Goal: Task Accomplishment & Management: Use online tool/utility

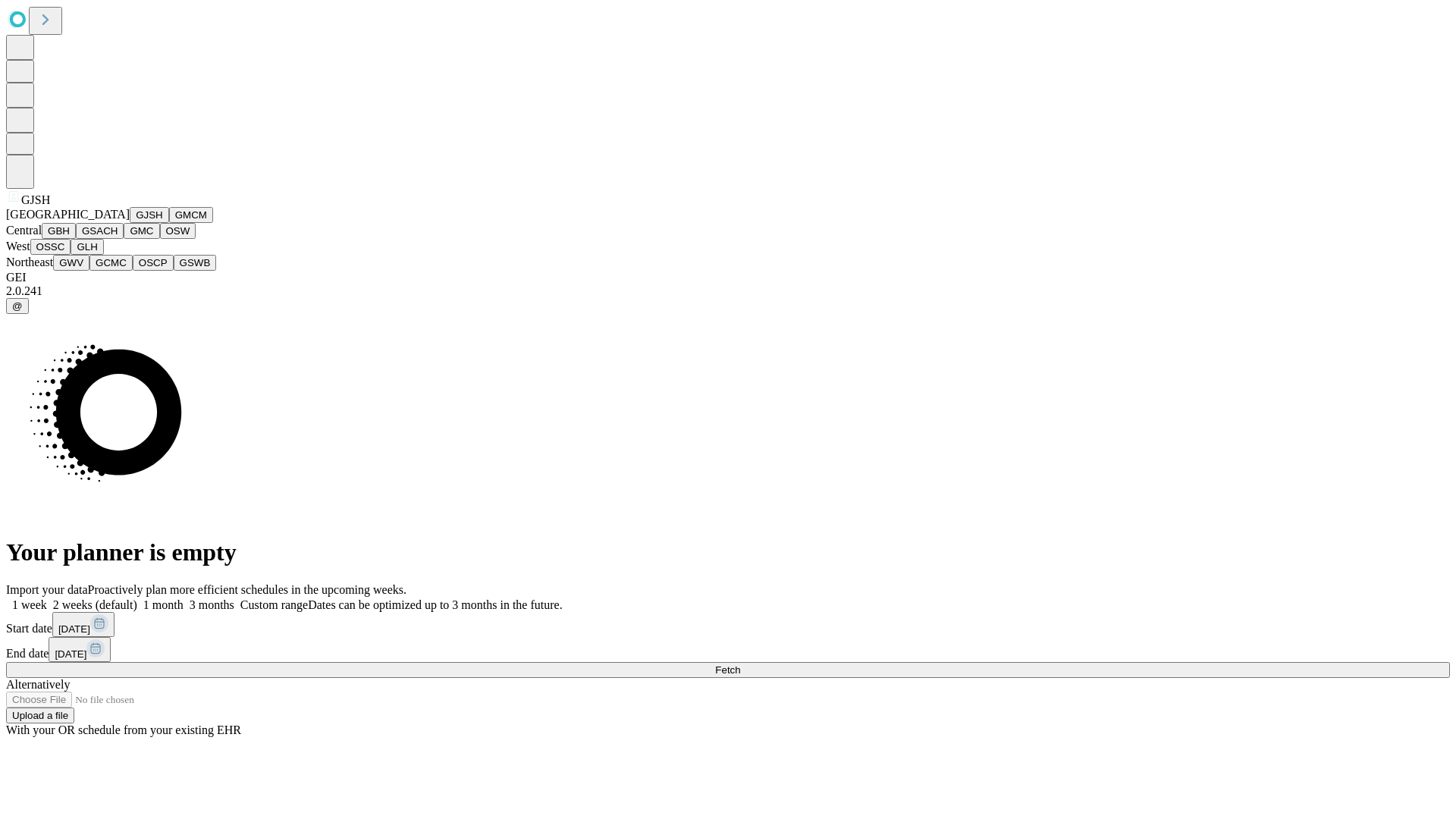
click at [130, 223] on button "GJSH" at bounding box center [149, 214] width 40 height 16
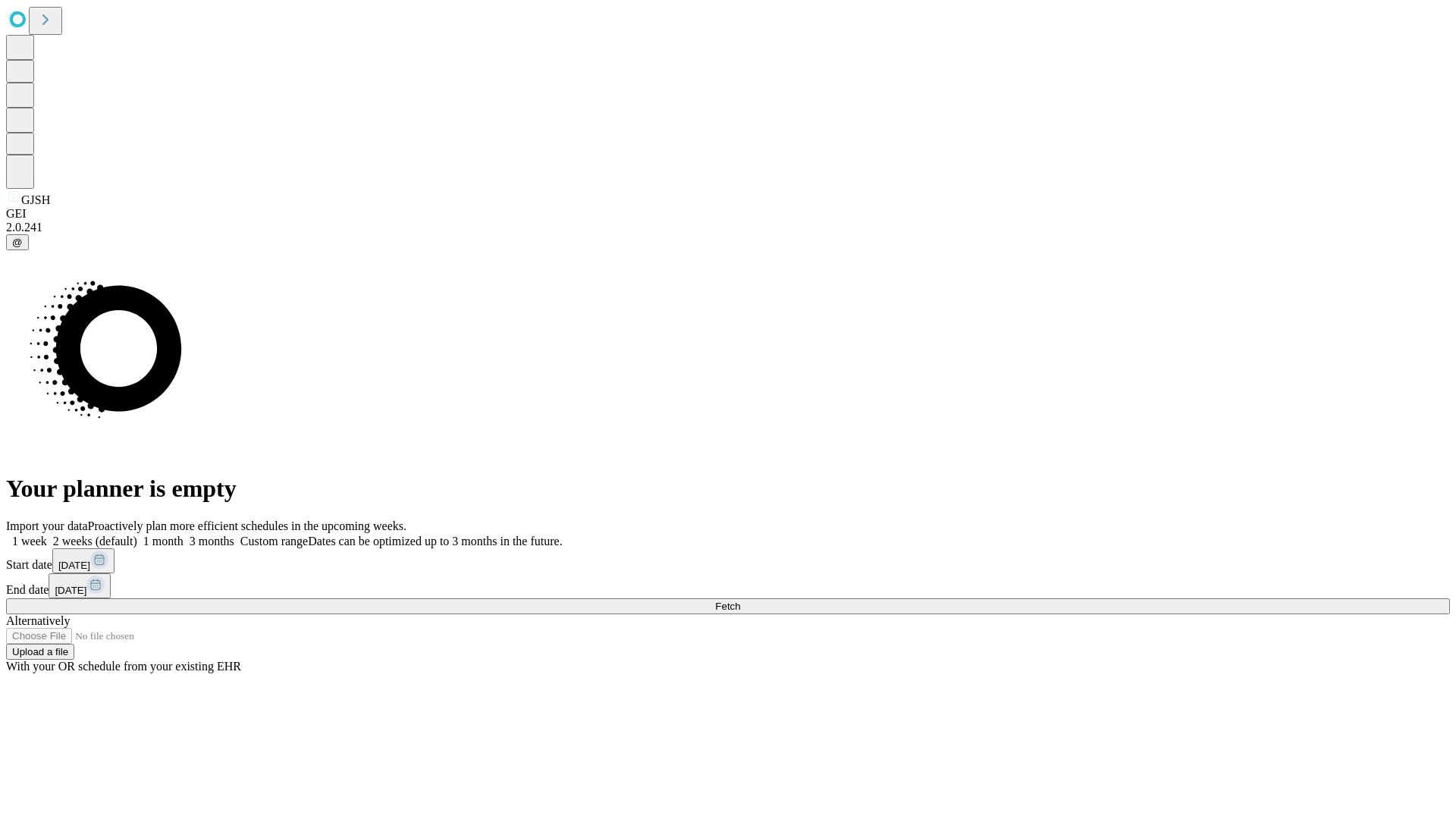
click at [47, 535] on label "1 week" at bounding box center [27, 541] width 41 height 13
click at [740, 600] on span "Fetch" at bounding box center [727, 606] width 25 height 11
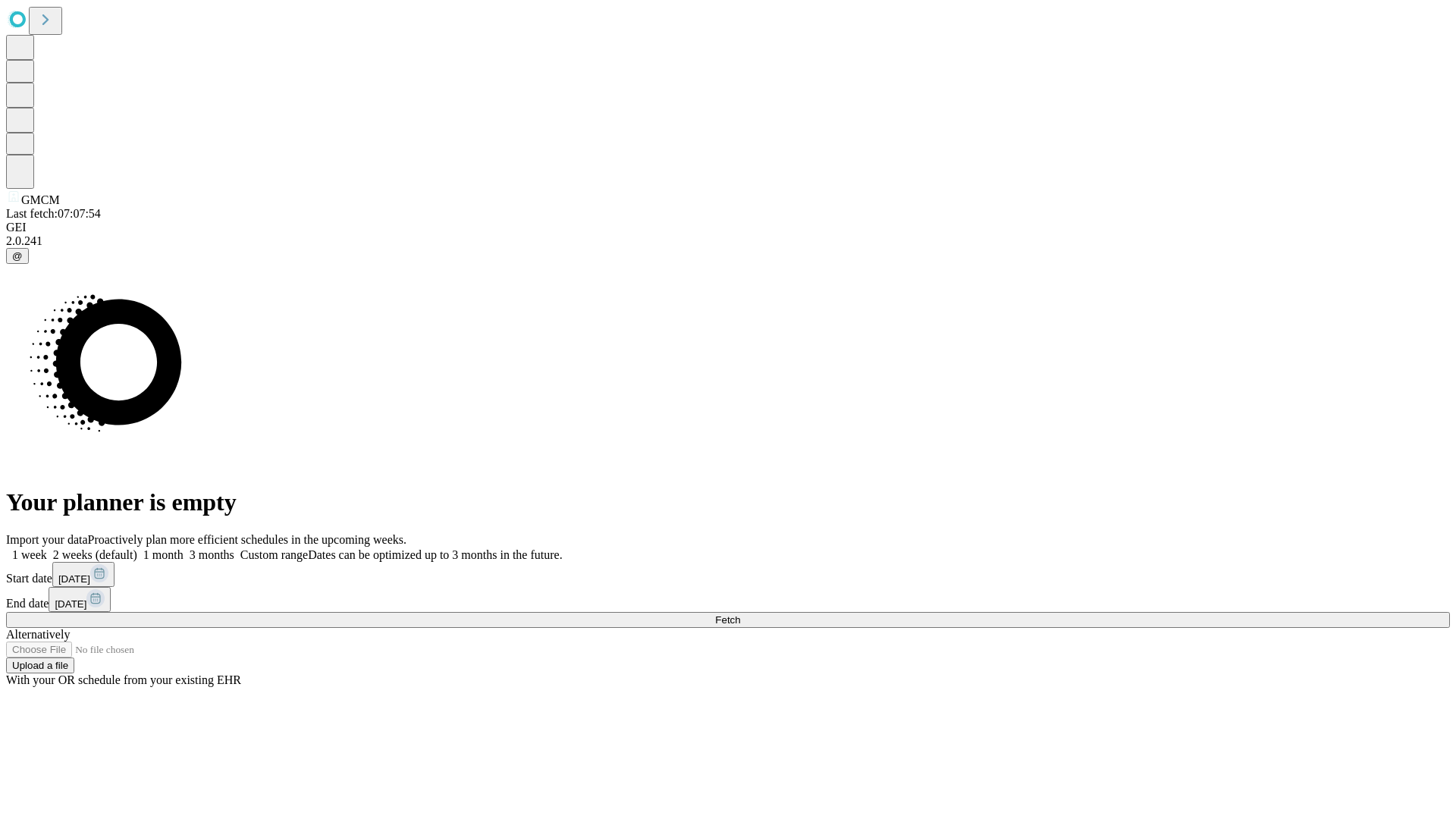
click at [47, 548] on label "1 week" at bounding box center [27, 554] width 41 height 13
click at [740, 614] on span "Fetch" at bounding box center [727, 620] width 25 height 11
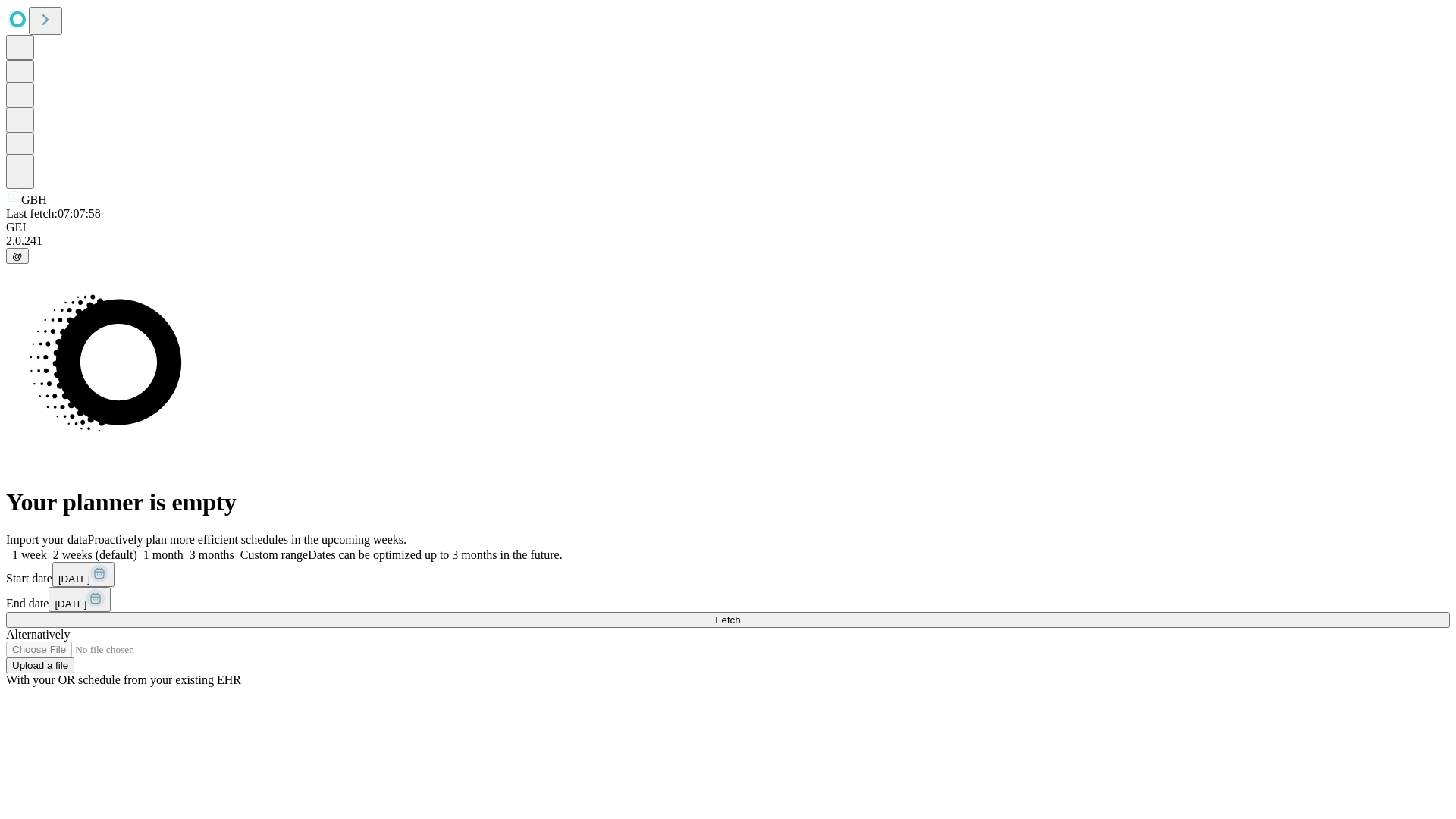
click at [47, 548] on label "1 week" at bounding box center [27, 554] width 41 height 13
click at [740, 614] on span "Fetch" at bounding box center [727, 620] width 25 height 11
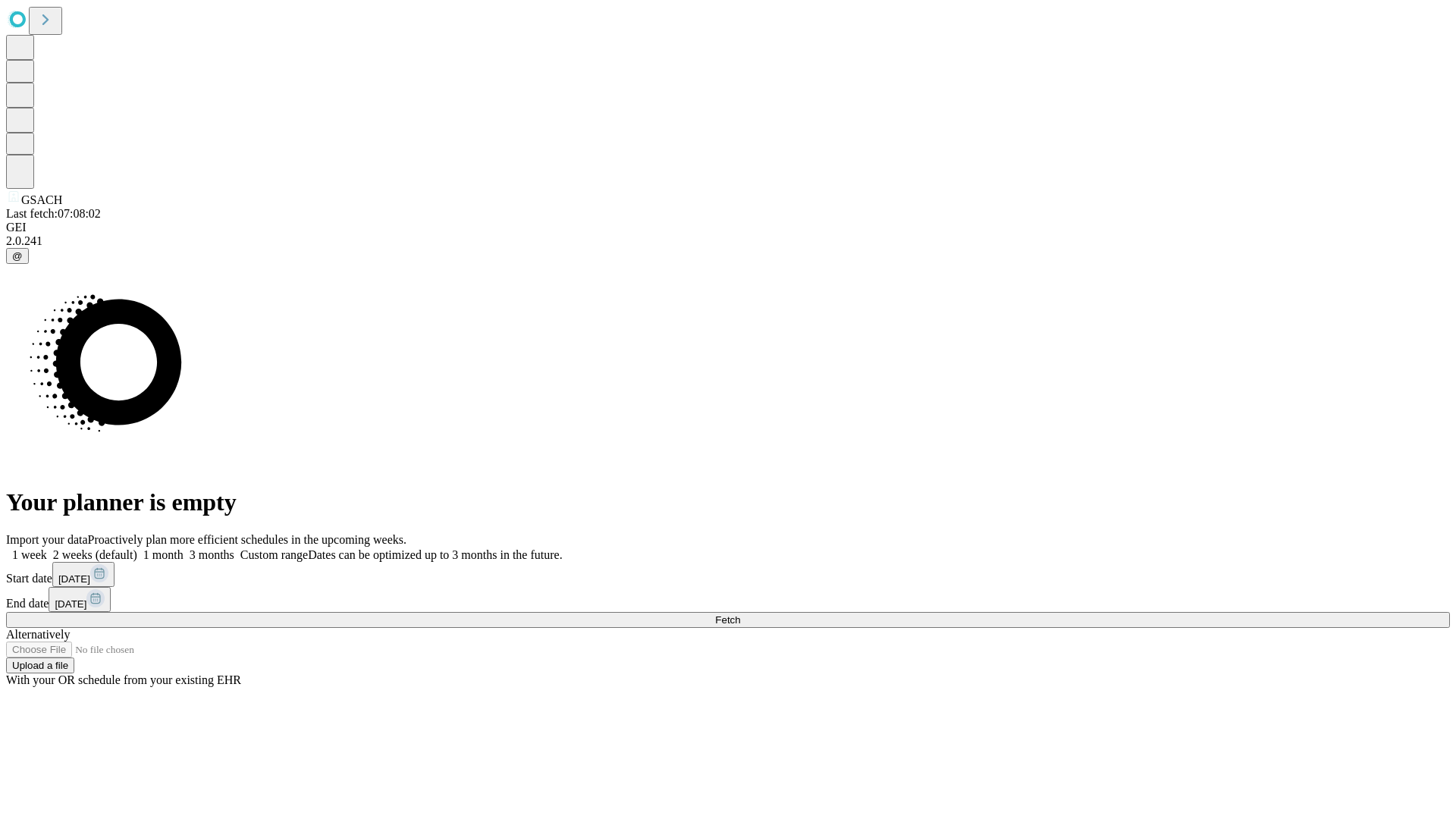
click at [47, 548] on label "1 week" at bounding box center [27, 554] width 41 height 13
click at [740, 614] on span "Fetch" at bounding box center [727, 620] width 25 height 11
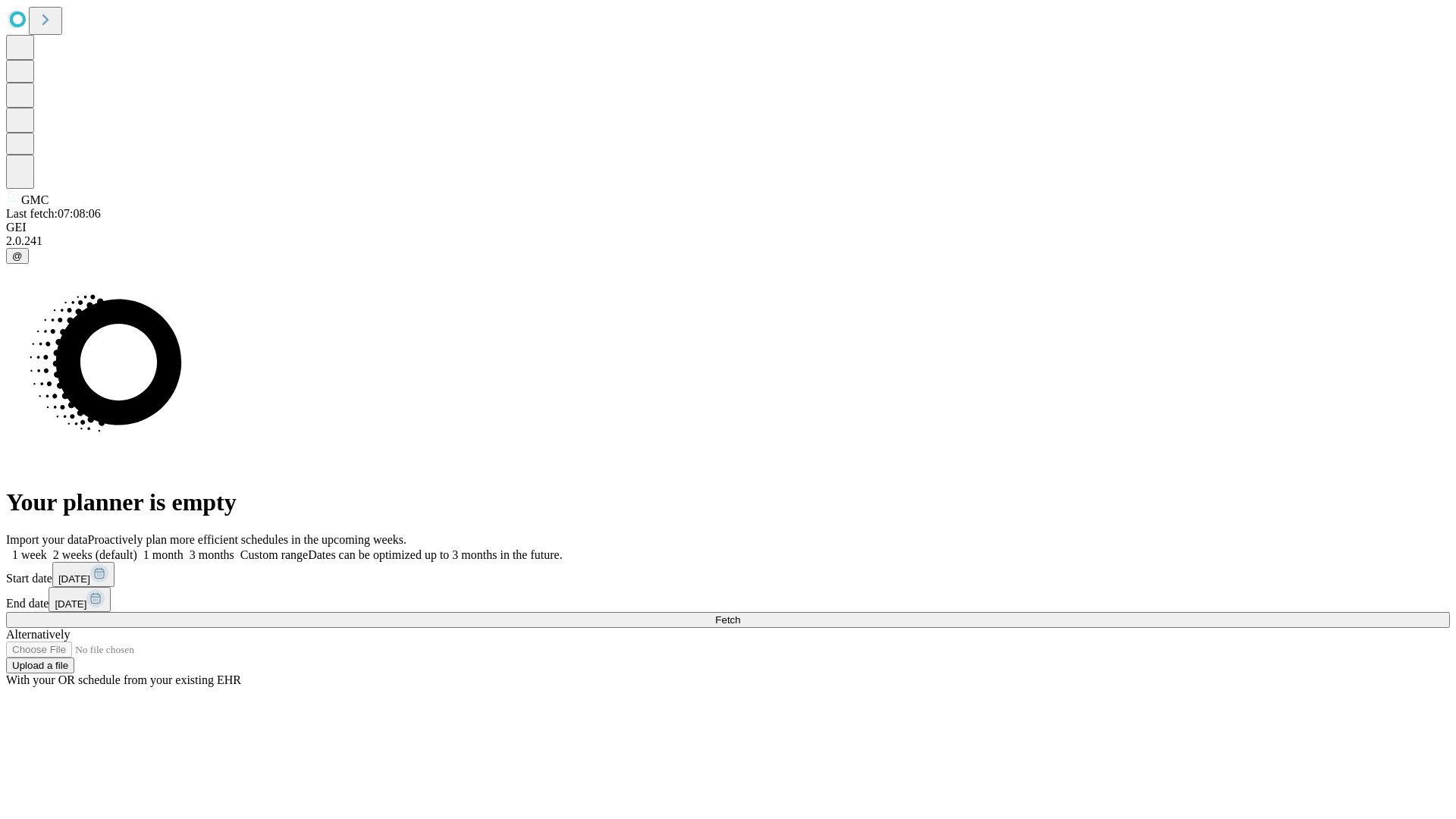
click at [740, 614] on span "Fetch" at bounding box center [727, 620] width 25 height 11
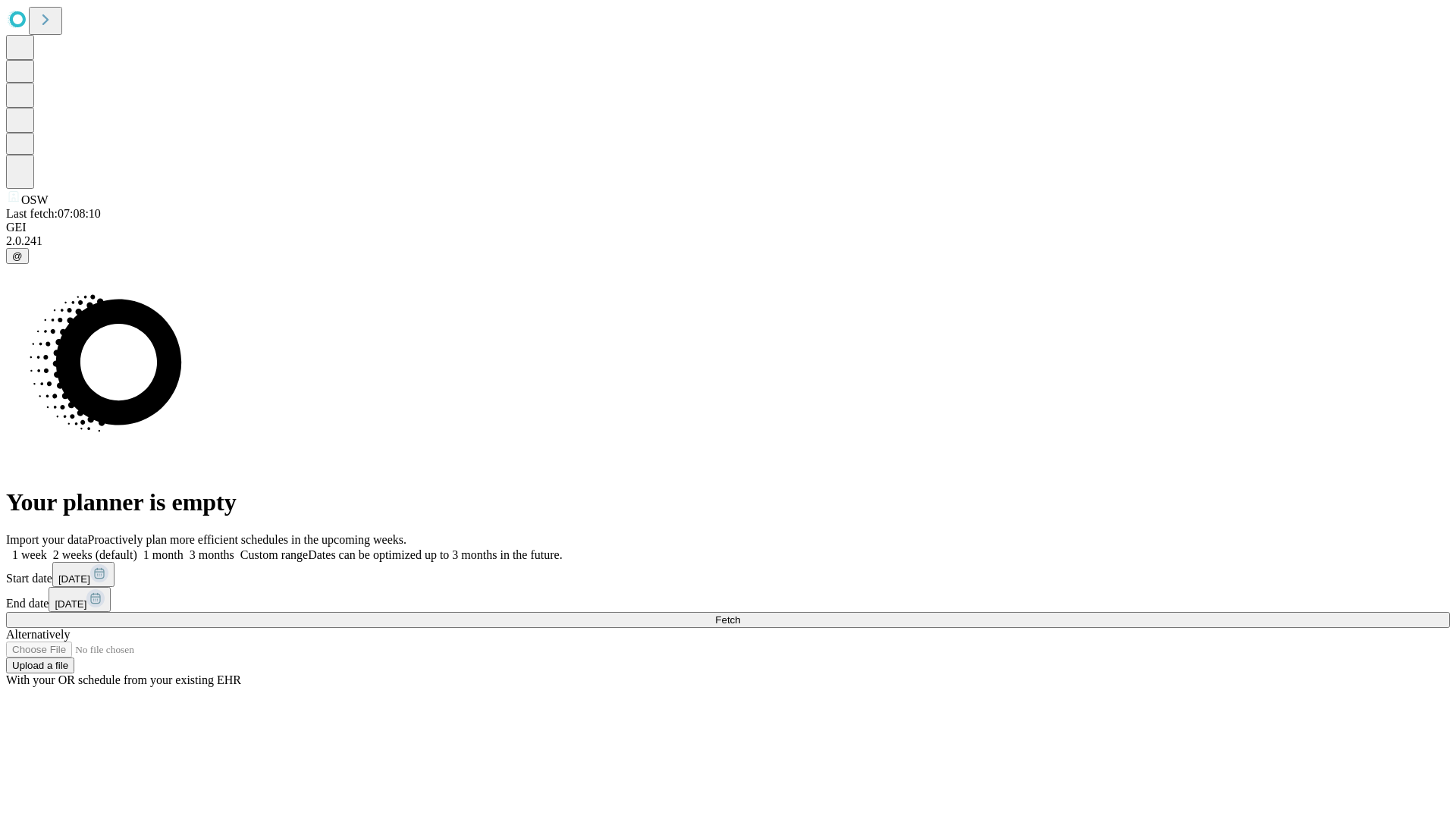
click at [47, 548] on label "1 week" at bounding box center [27, 554] width 41 height 13
click at [740, 614] on span "Fetch" at bounding box center [727, 620] width 25 height 11
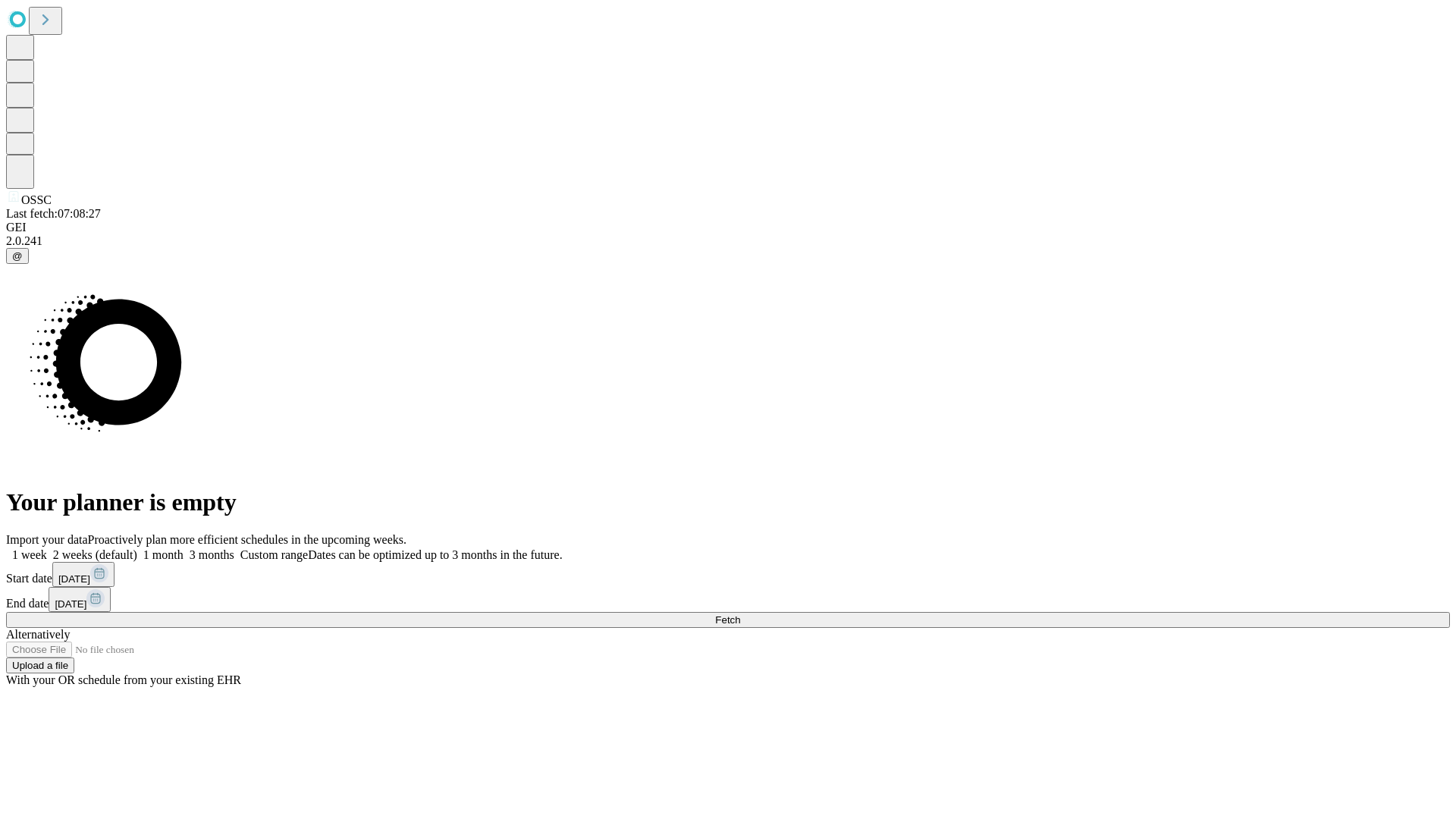
click at [47, 548] on label "1 week" at bounding box center [27, 554] width 41 height 13
click at [740, 614] on span "Fetch" at bounding box center [727, 620] width 25 height 11
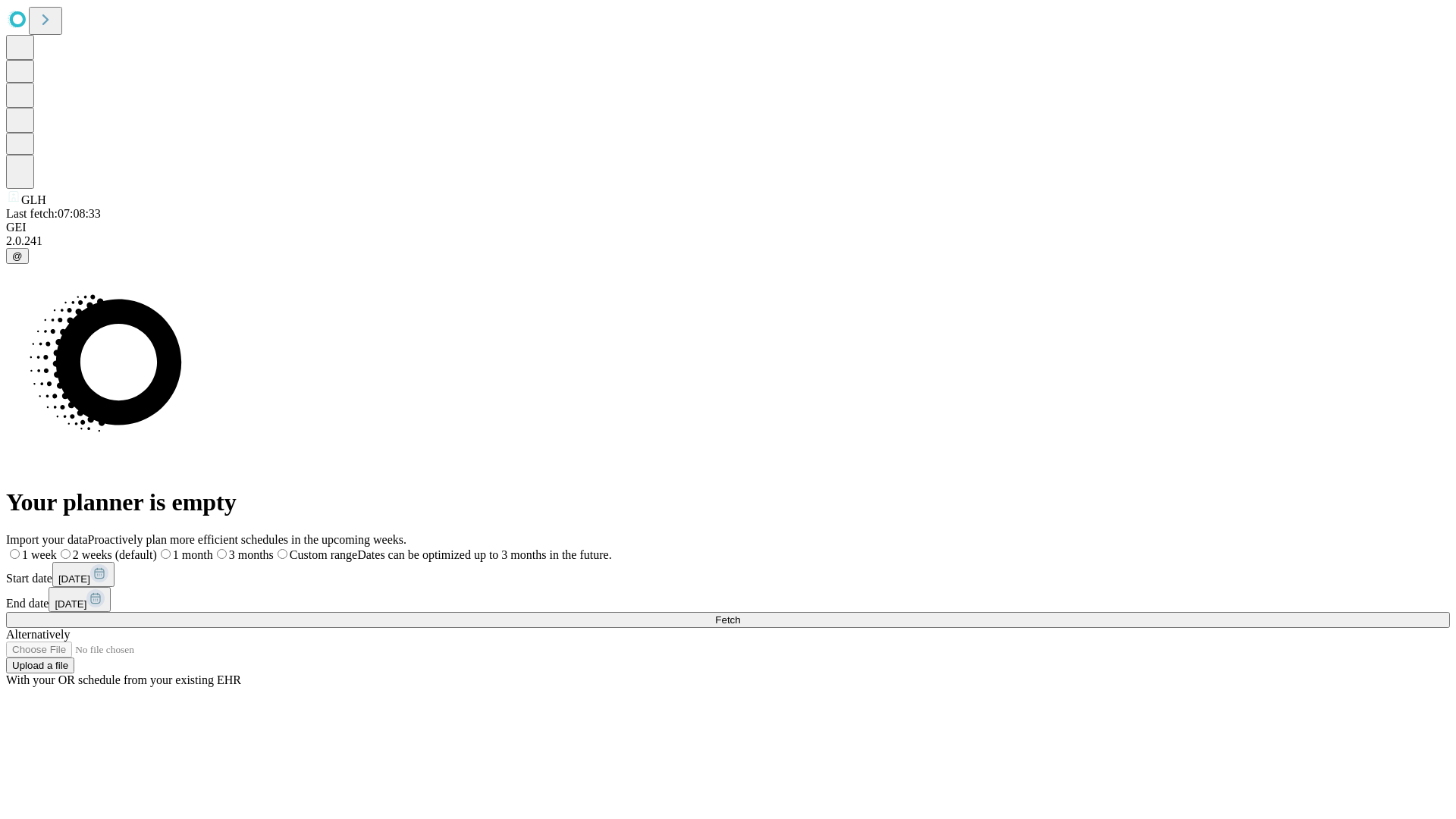
click at [57, 548] on label "1 week" at bounding box center [31, 554] width 51 height 13
click at [740, 614] on span "Fetch" at bounding box center [727, 620] width 25 height 11
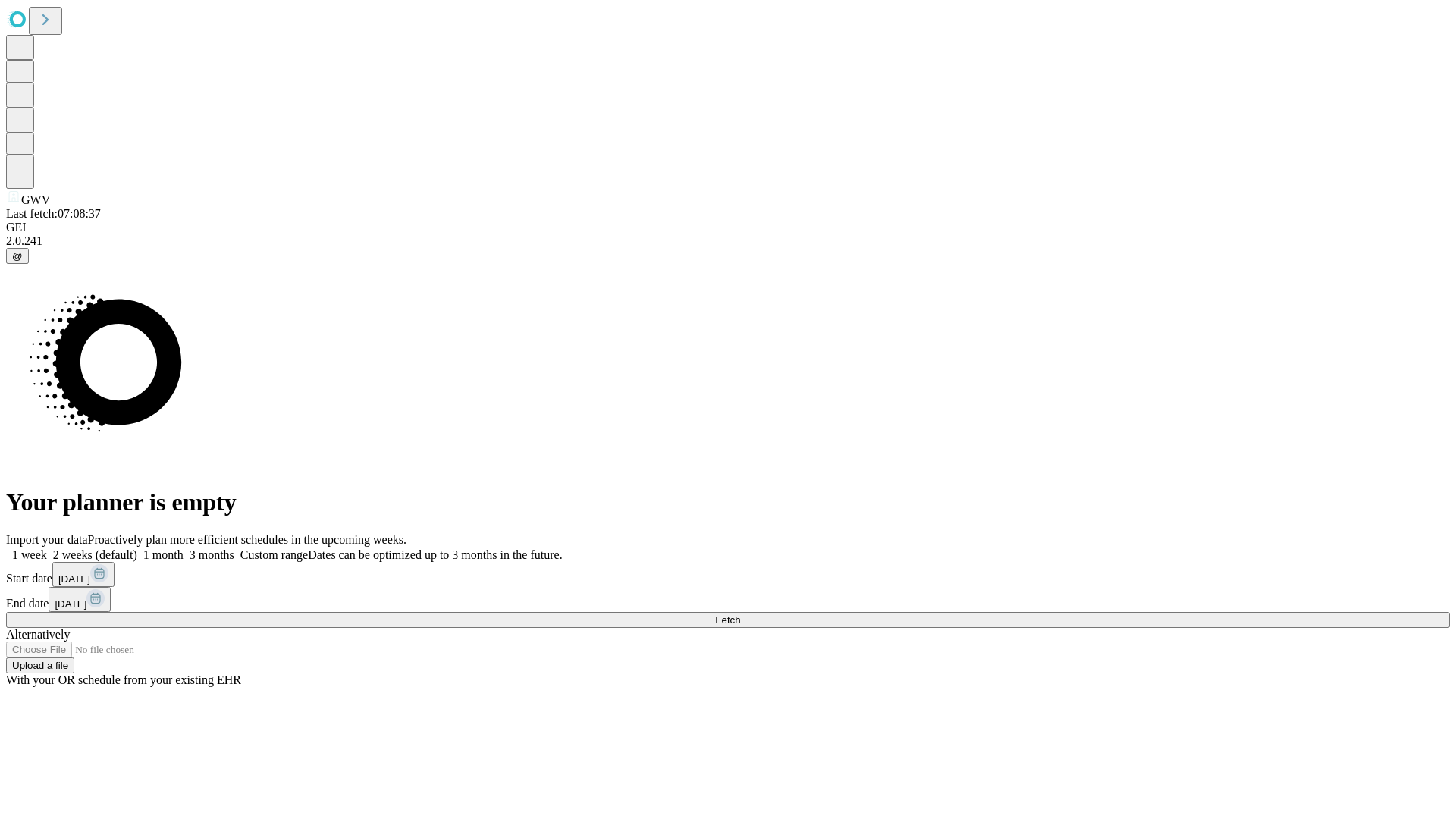
click at [47, 548] on label "1 week" at bounding box center [27, 554] width 41 height 13
click at [740, 614] on span "Fetch" at bounding box center [727, 620] width 25 height 11
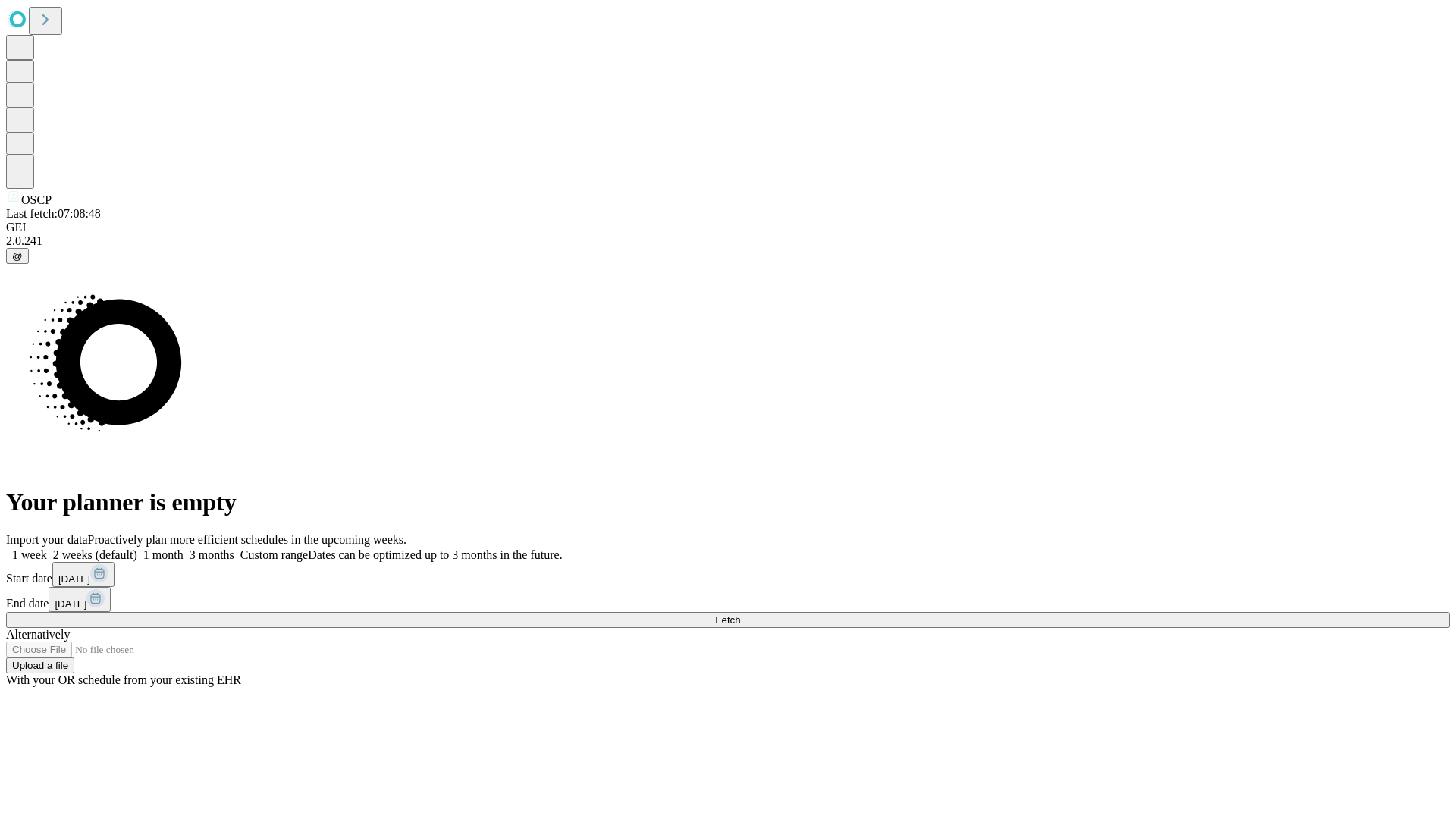
click at [740, 614] on span "Fetch" at bounding box center [727, 620] width 25 height 11
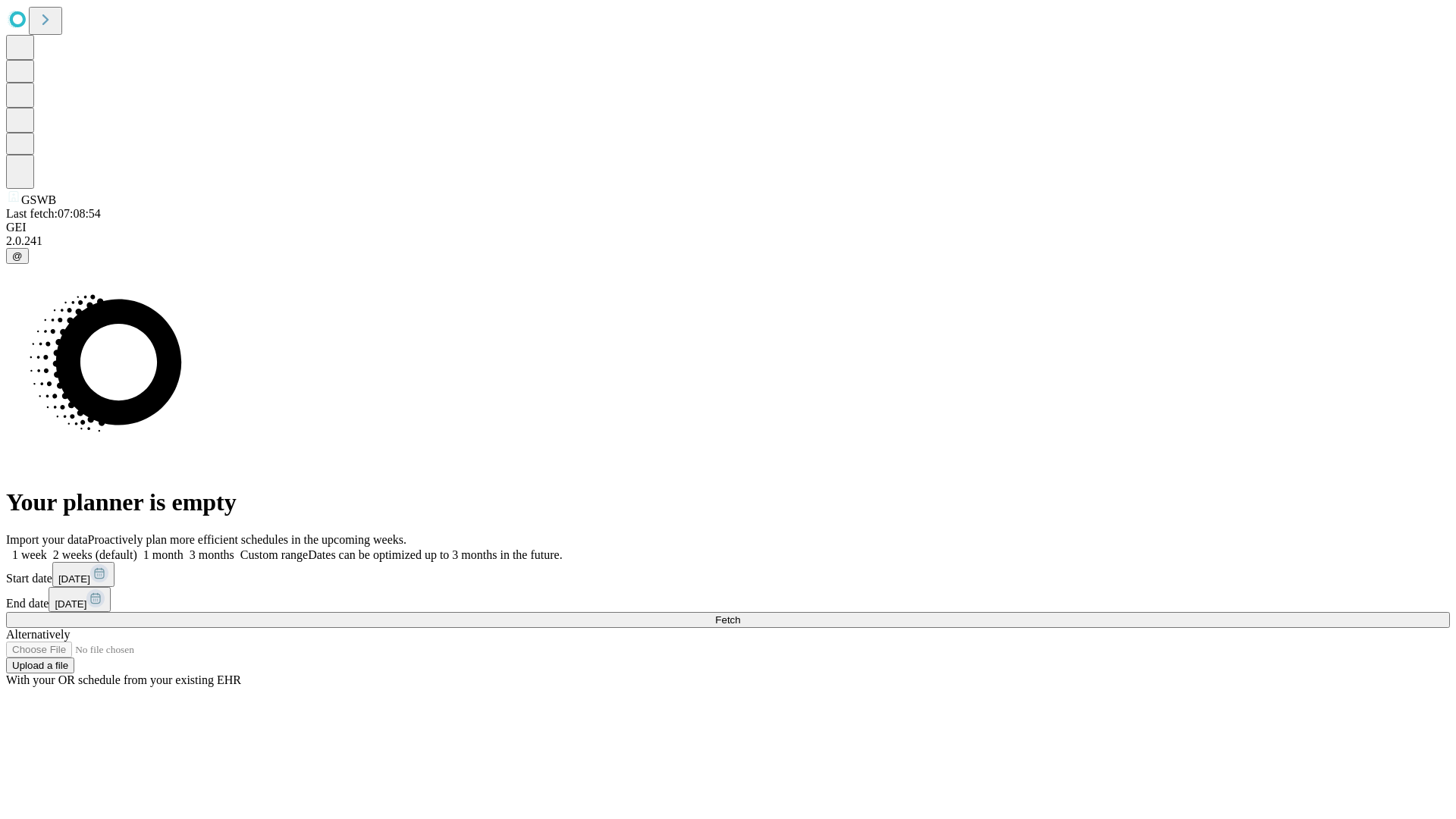
click at [47, 548] on label "1 week" at bounding box center [27, 554] width 41 height 13
click at [740, 614] on span "Fetch" at bounding box center [727, 620] width 25 height 11
